Goal: Task Accomplishment & Management: Complete application form

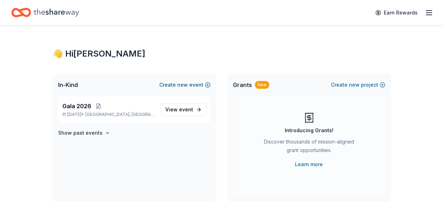
click at [198, 83] on button "Create new event" at bounding box center [184, 84] width 51 height 8
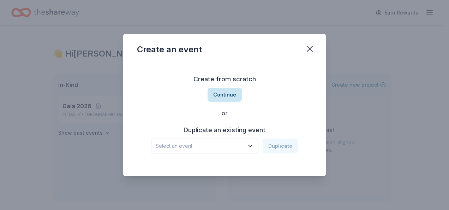
click at [229, 93] on button "Continue" at bounding box center [224, 94] width 34 height 14
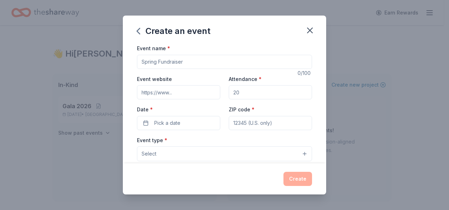
click at [200, 64] on input "Event name *" at bounding box center [224, 62] width 175 height 14
click at [182, 94] on input "Event website" at bounding box center [178, 92] width 83 height 14
click at [177, 61] on input "Adoption [DATE] at [GEOGRAPHIC_DATA]" at bounding box center [224, 62] width 175 height 14
drag, startPoint x: 164, startPoint y: 61, endPoint x: 121, endPoint y: 59, distance: 43.1
click at [121, 59] on div "Create an event Event name * Adoption [DATE] at [GEOGRAPHIC_DATA]'s Farm 44 /10…" at bounding box center [224, 105] width 449 height 210
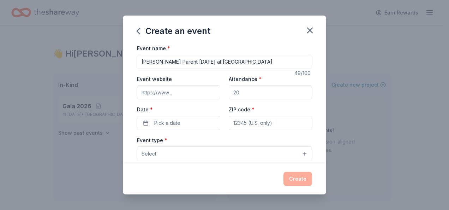
type input "[PERSON_NAME] Parent [DATE] at [GEOGRAPHIC_DATA]"
click at [191, 95] on input "Event website" at bounding box center [178, 92] width 83 height 14
paste input "[URL][DOMAIN_NAME][PERSON_NAME]"
type input "[URL][DOMAIN_NAME][PERSON_NAME]"
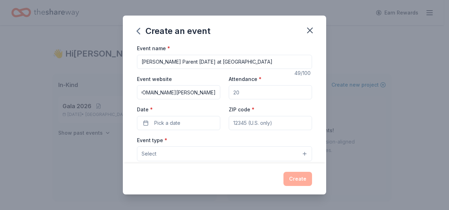
scroll to position [0, 0]
click at [262, 92] on input "Attendance *" at bounding box center [270, 92] width 83 height 14
click at [179, 121] on span "Pick a date" at bounding box center [167, 123] width 26 height 8
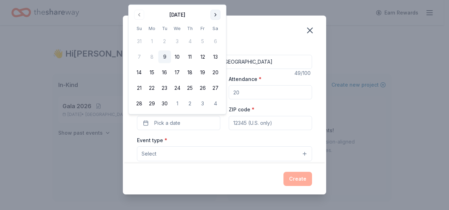
click at [218, 15] on button "Go to next month" at bounding box center [215, 15] width 10 height 10
click at [219, 55] on button "11" at bounding box center [215, 56] width 13 height 13
click at [215, 135] on div "Event type * Select" at bounding box center [224, 148] width 175 height 26
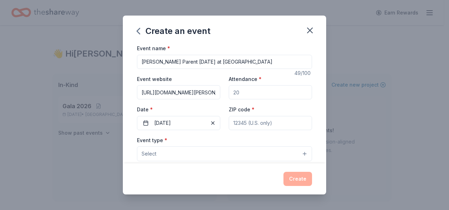
click at [248, 122] on input "ZIP code *" at bounding box center [270, 123] width 83 height 14
type input "3"
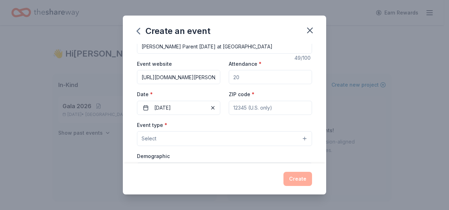
scroll to position [16, 0]
click at [259, 74] on input "Attendance *" at bounding box center [270, 76] width 83 height 14
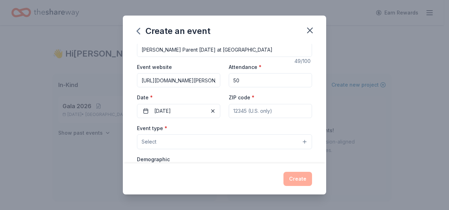
scroll to position [9, 0]
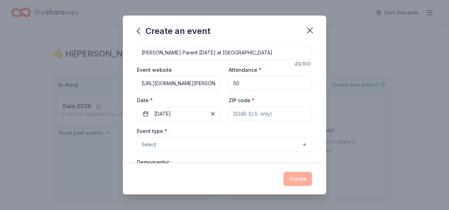
type input "50"
click at [267, 96] on div "ZIP code *" at bounding box center [270, 108] width 83 height 25
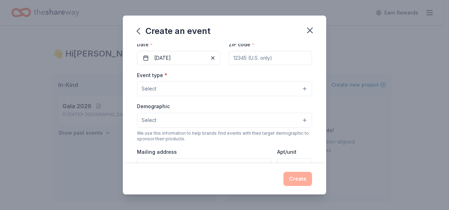
scroll to position [65, 0]
click at [241, 90] on button "Select" at bounding box center [224, 88] width 175 height 15
click at [240, 87] on button "Select" at bounding box center [224, 88] width 175 height 15
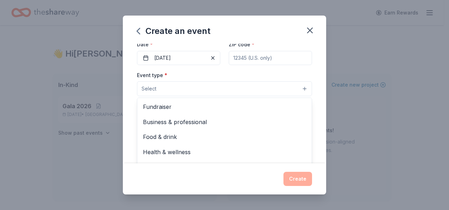
click at [240, 87] on button "Select" at bounding box center [224, 88] width 175 height 15
click at [195, 75] on div "Event type * Select Fundraiser Business & professional Food & drink Health & we…" at bounding box center [224, 84] width 175 height 26
click at [177, 116] on button "Select" at bounding box center [224, 120] width 175 height 15
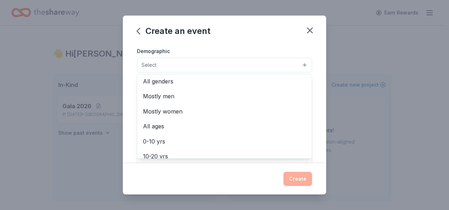
scroll to position [0, 0]
click at [204, 47] on div "Demographic Select All genders Mostly men Mostly women All ages [DEMOGRAPHIC_DA…" at bounding box center [224, 60] width 175 height 26
